Goal: Book appointment/travel/reservation

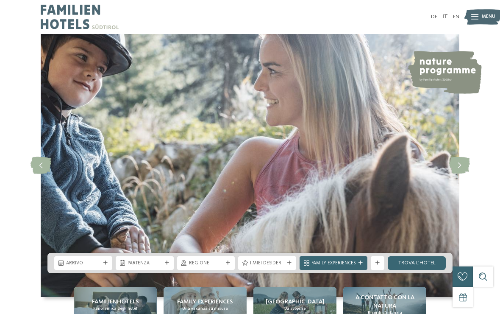
click at [95, 267] on span "Arrivo" at bounding box center [83, 263] width 34 height 7
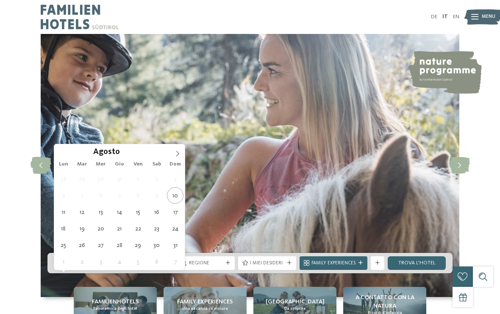
type div "12.08.2025"
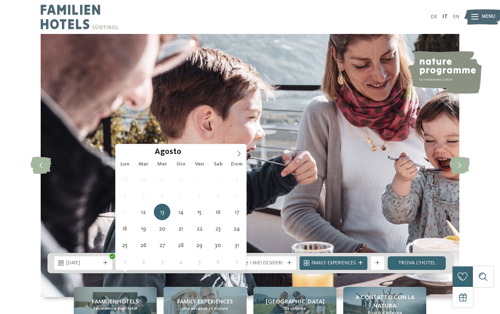
type div "17.08.2025"
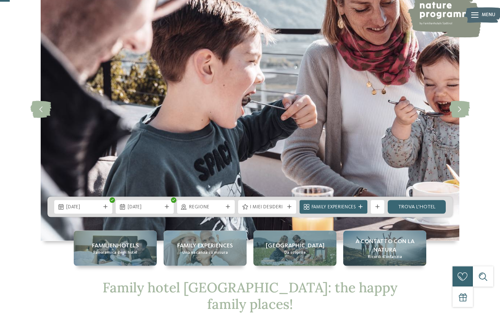
scroll to position [57, 0]
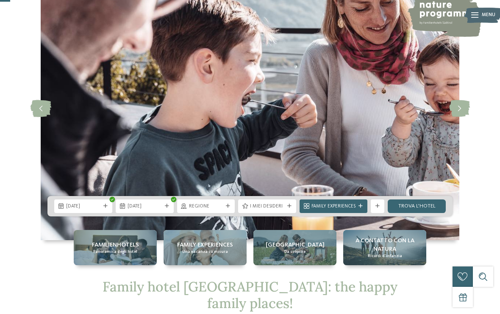
click at [428, 213] on link "trova l’hotel" at bounding box center [417, 206] width 58 height 14
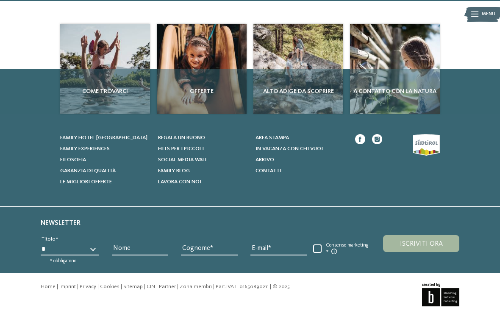
scroll to position [2045, 0]
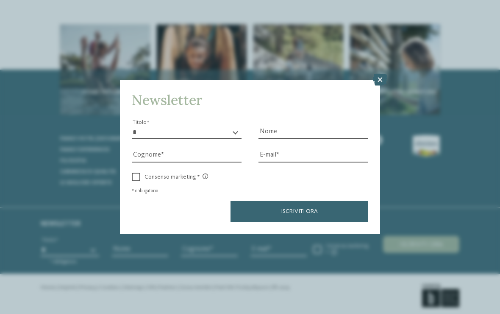
click at [376, 38] on div "Newsletter * ****** ******* ******** ****** Titolo Nome Cognome Fax" at bounding box center [250, 157] width 500 height 314
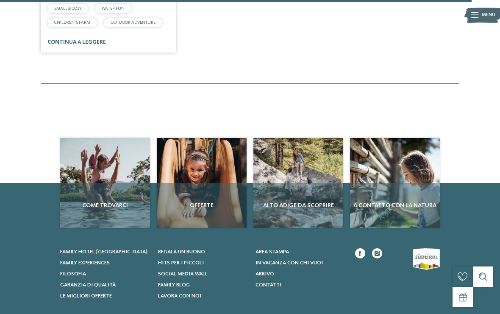
scroll to position [1929, 0]
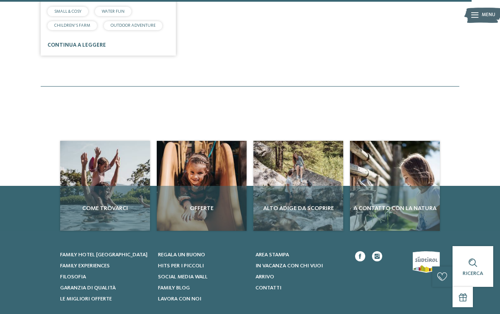
click at [203, 204] on span "Offerte" at bounding box center [201, 208] width 83 height 8
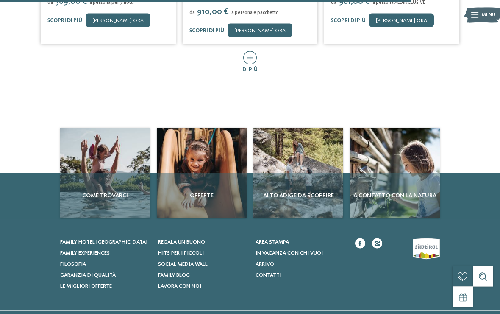
scroll to position [470, 0]
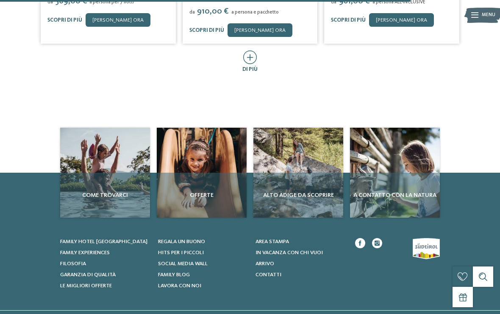
click at [308, 173] on div "Alto Adige da scoprire" at bounding box center [298, 195] width 90 height 45
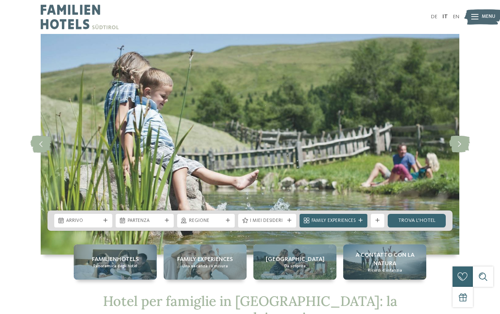
click at [112, 250] on div "Familienhotels Panoramica degli hotel" at bounding box center [115, 261] width 83 height 35
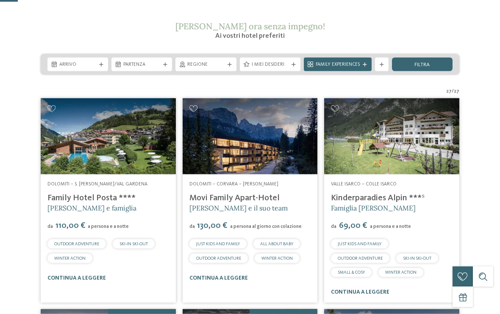
scroll to position [165, 0]
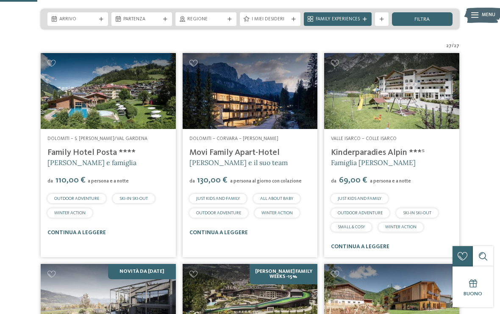
click at [356, 248] on link "continua a leggere" at bounding box center [360, 247] width 58 height 6
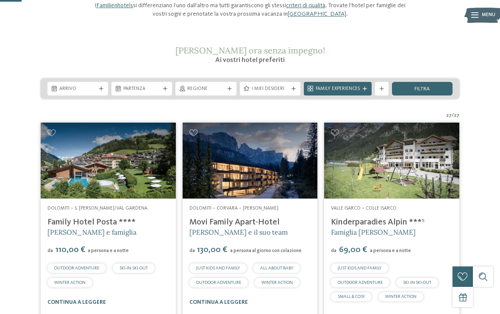
scroll to position [95, 0]
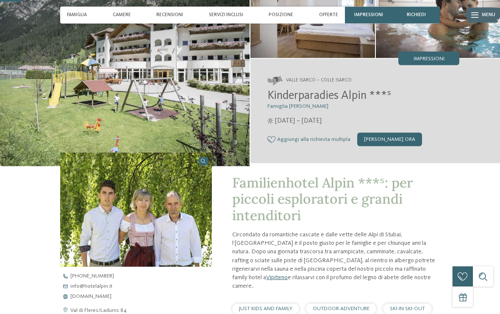
scroll to position [32, 0]
